Goal: Find contact information: Find contact information

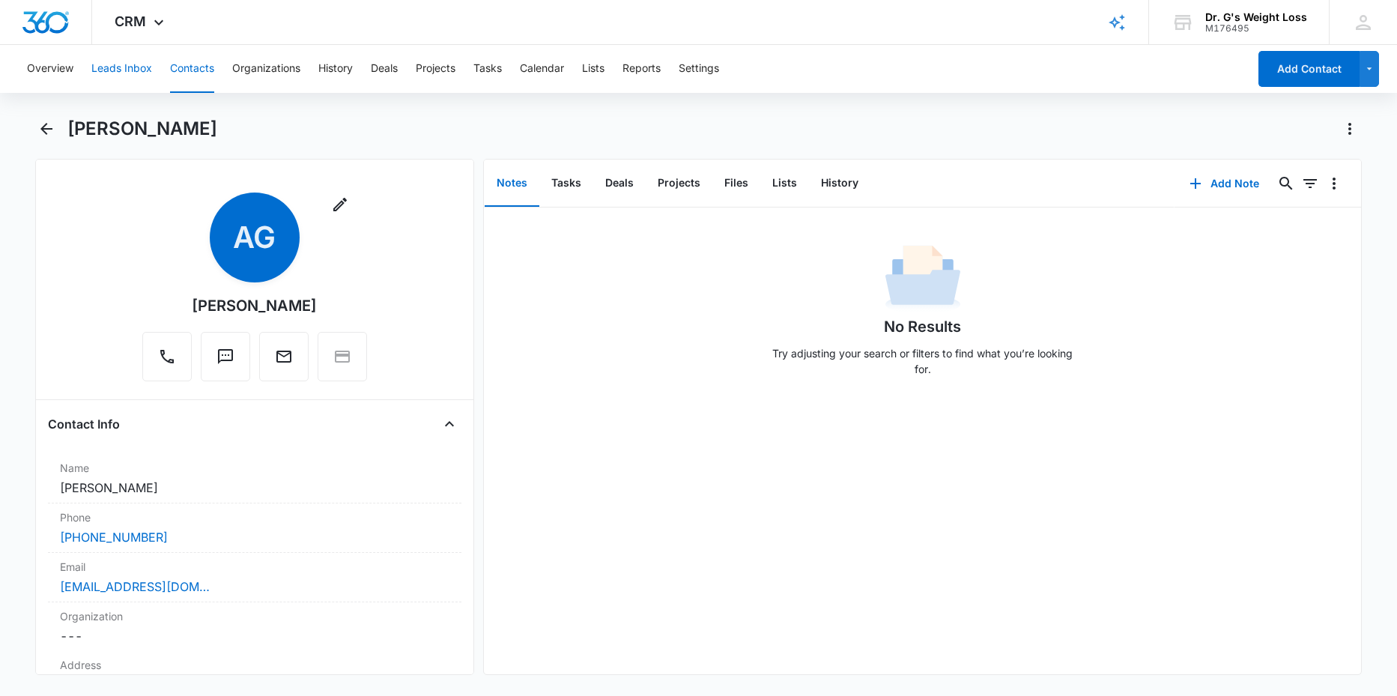
click at [121, 65] on button "Leads Inbox" at bounding box center [121, 69] width 61 height 48
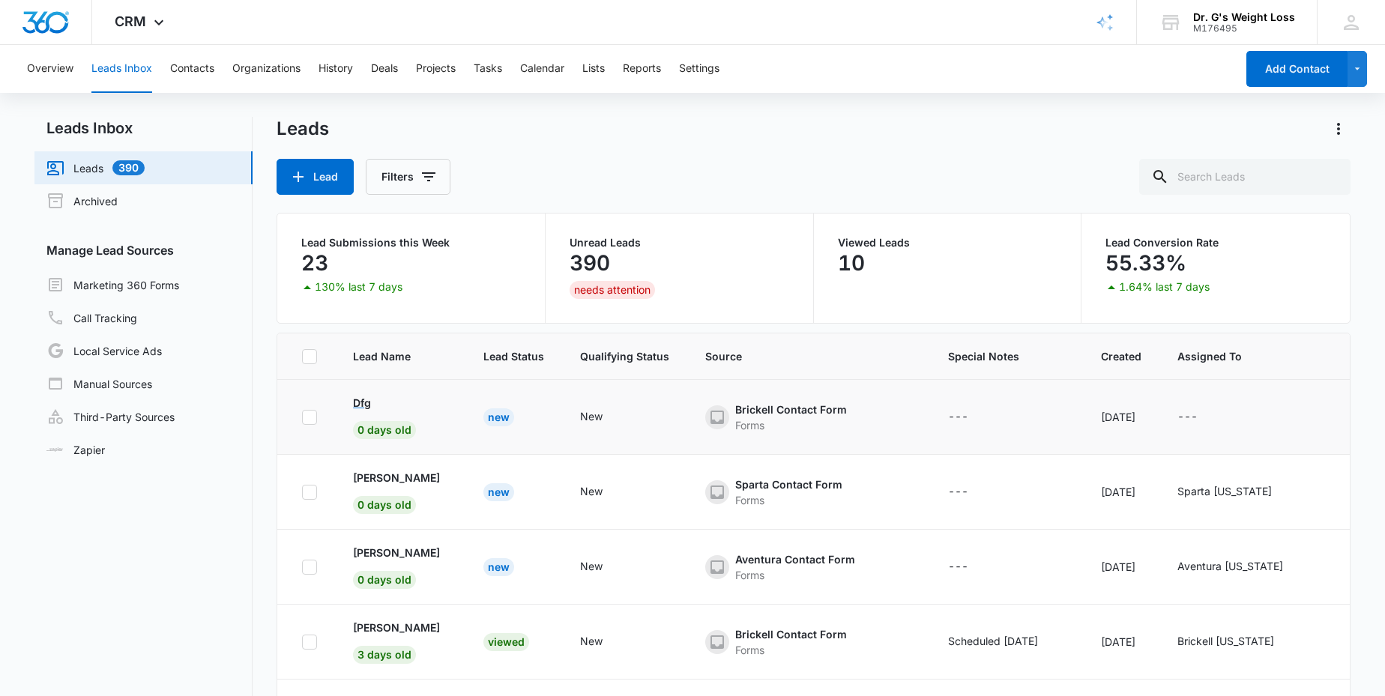
click at [360, 401] on p "Dfg" at bounding box center [362, 403] width 18 height 16
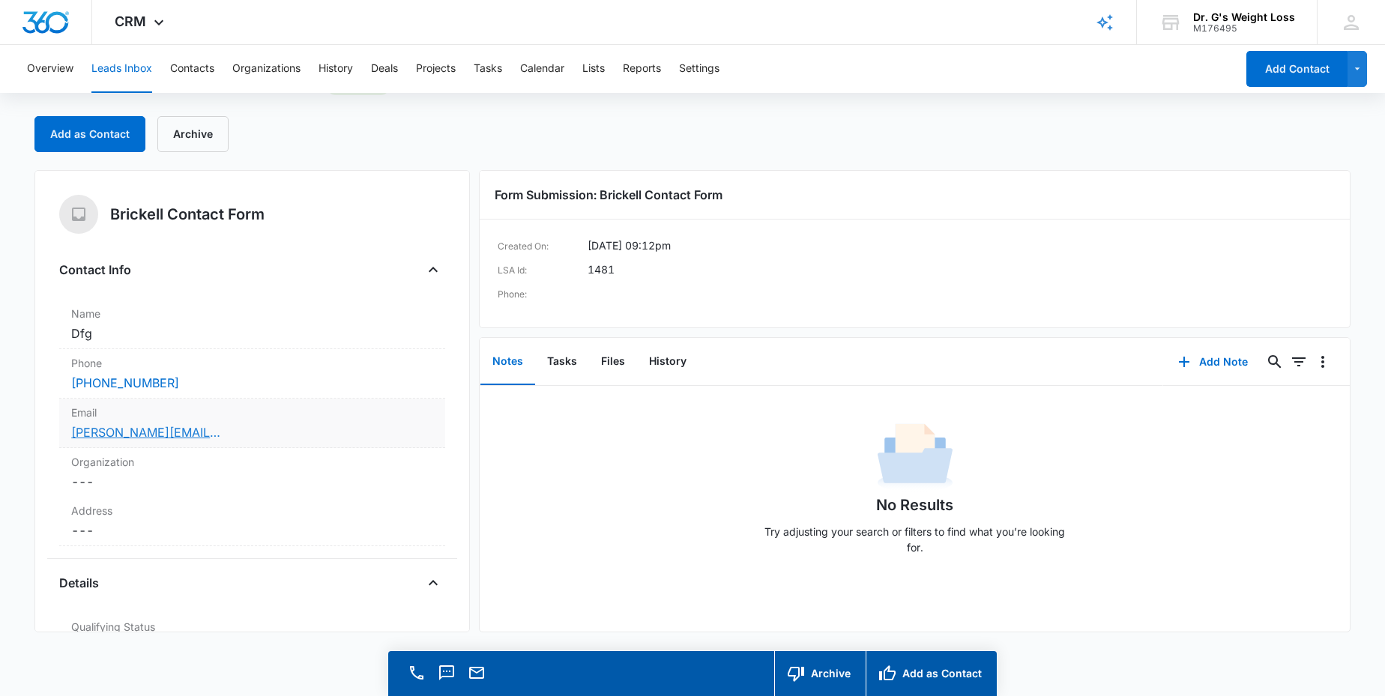
click at [148, 434] on link "[PERSON_NAME][EMAIL_ADDRESS][DOMAIN_NAME]" at bounding box center [146, 432] width 150 height 18
